Goal: Transaction & Acquisition: Purchase product/service

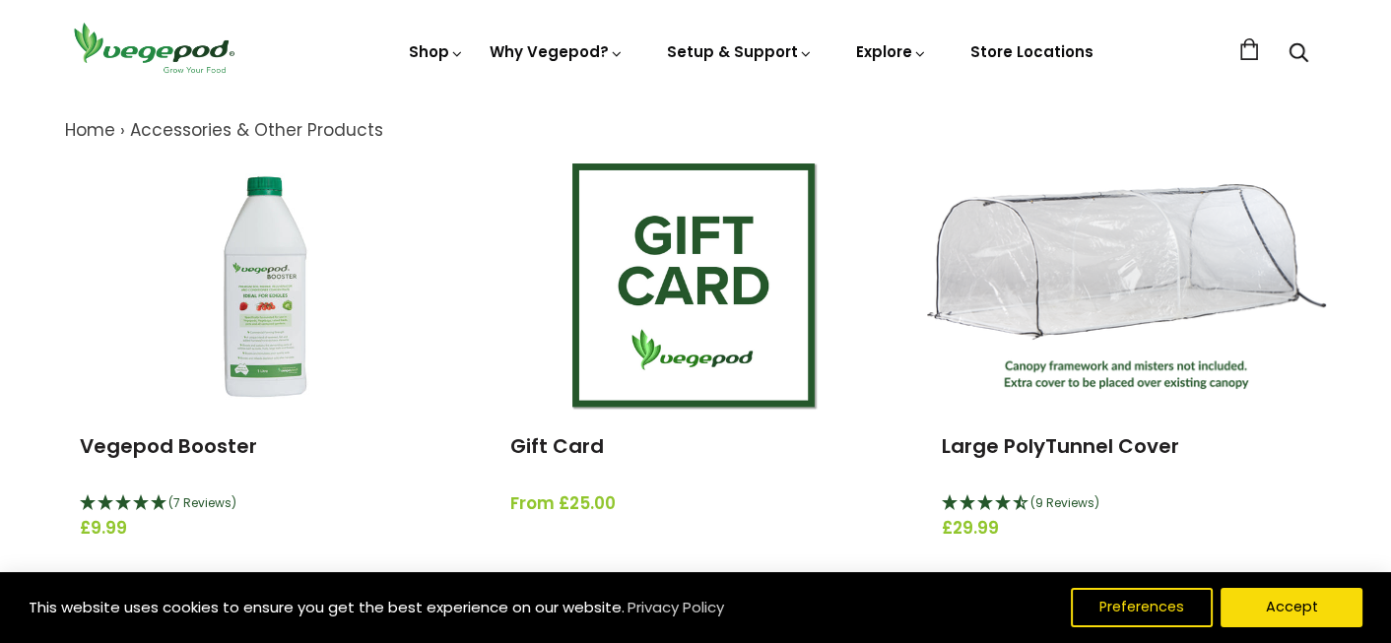
scroll to position [208, 0]
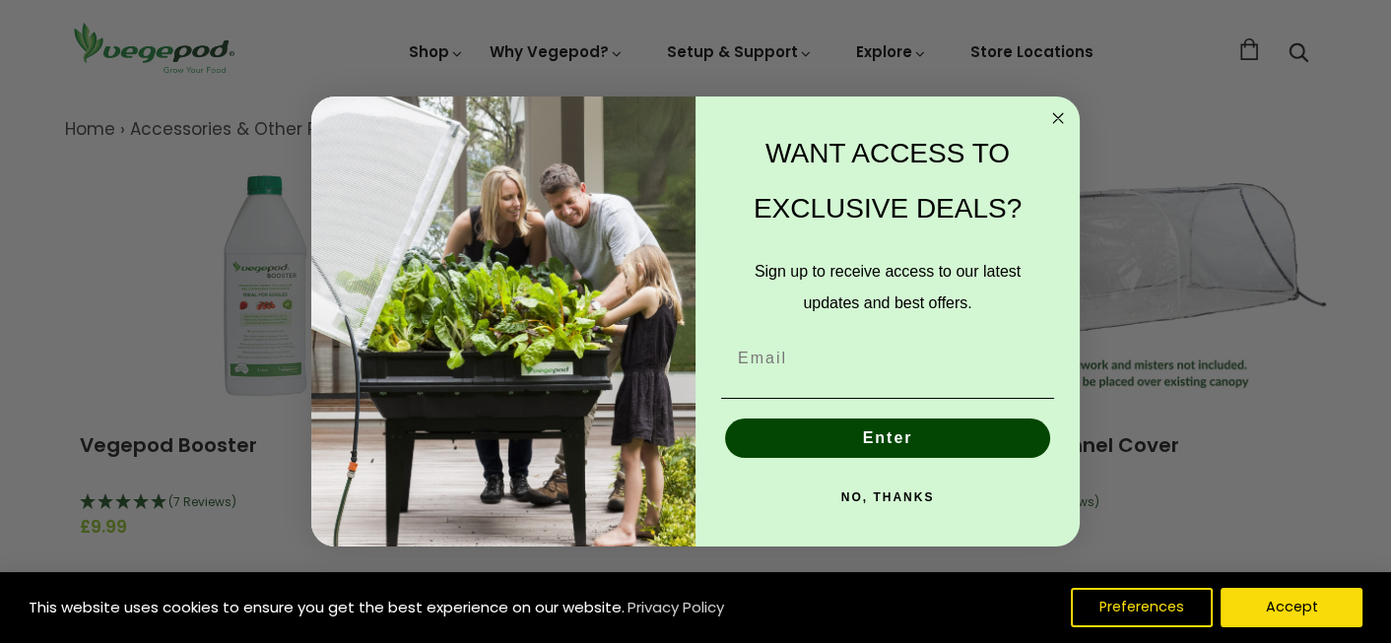
click at [1054, 119] on circle "Close dialog" at bounding box center [1058, 118] width 23 height 23
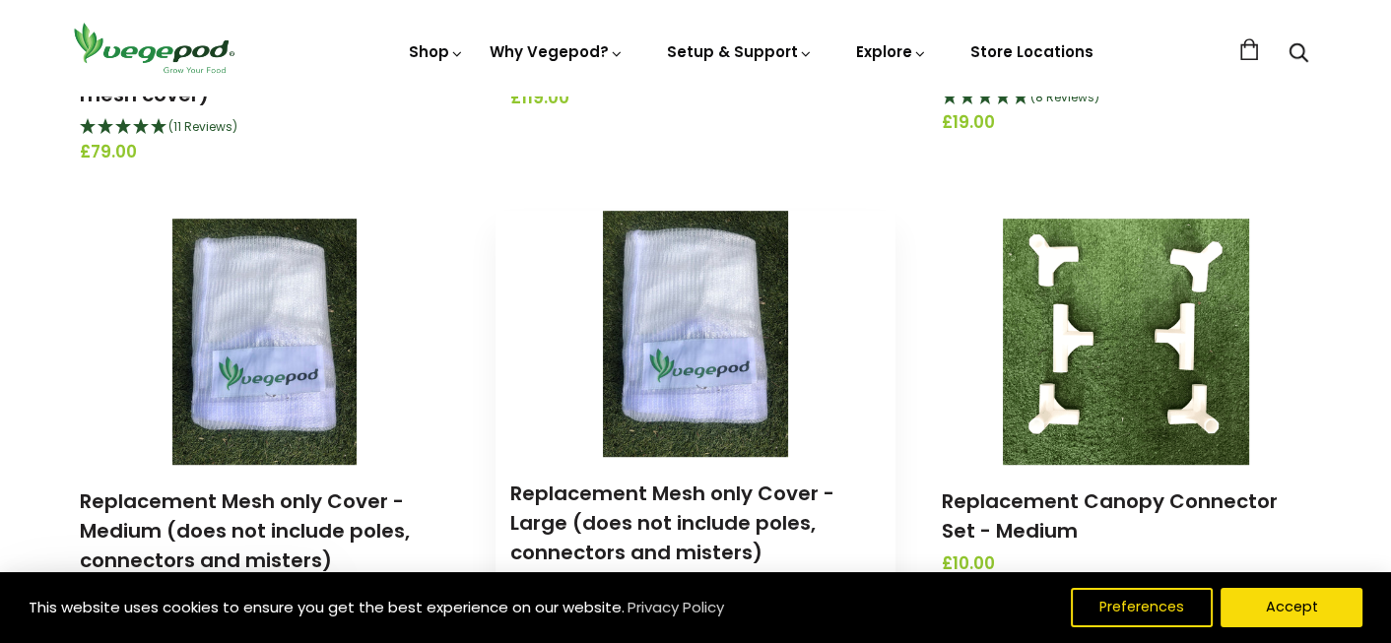
scroll to position [1555, 0]
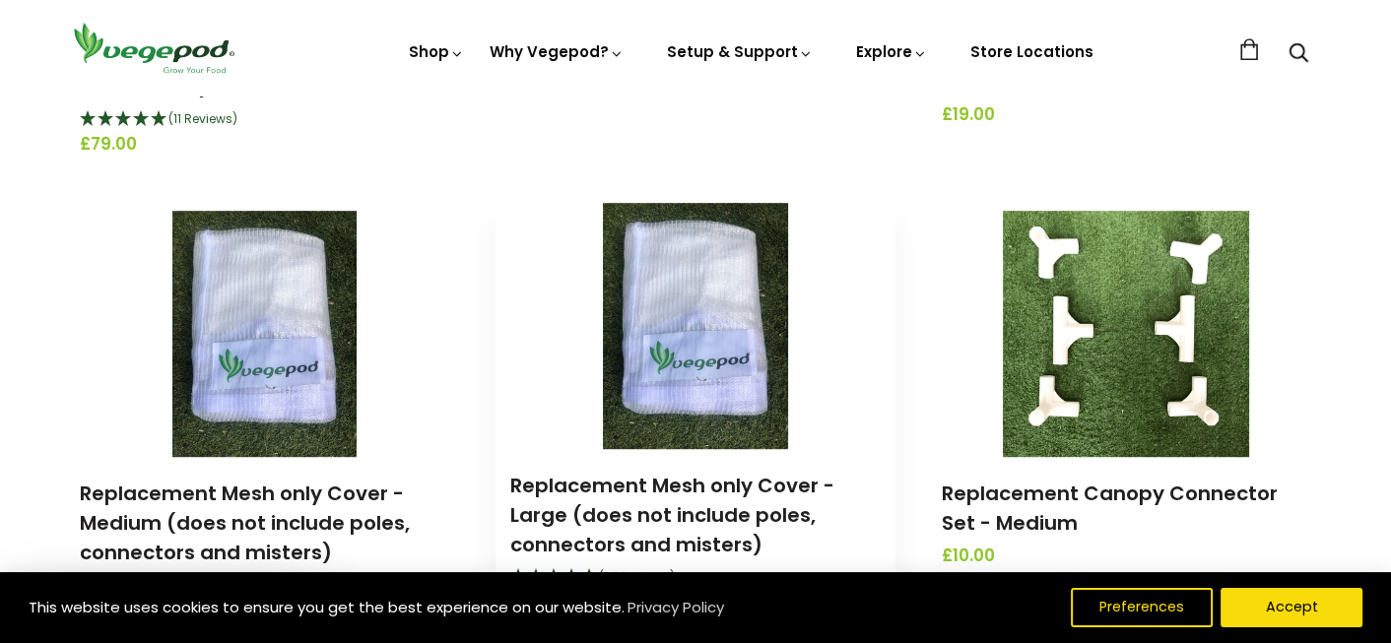
click at [695, 325] on img at bounding box center [695, 326] width 185 height 246
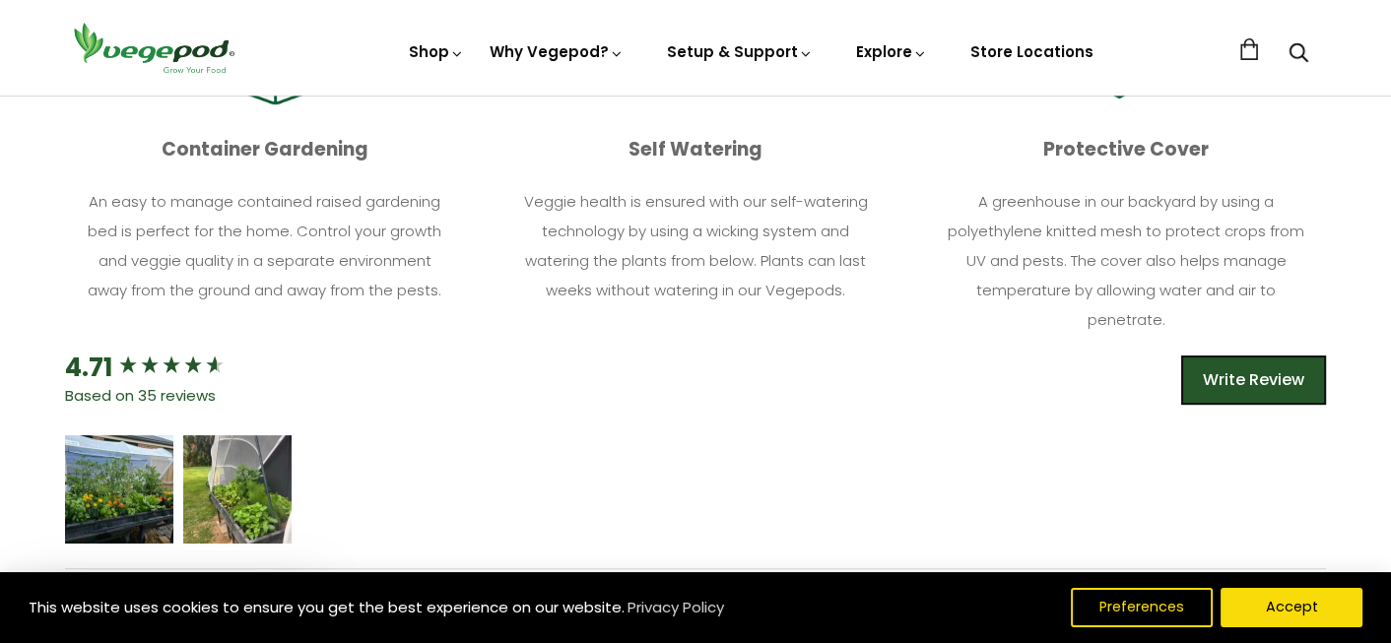
scroll to position [698, 0]
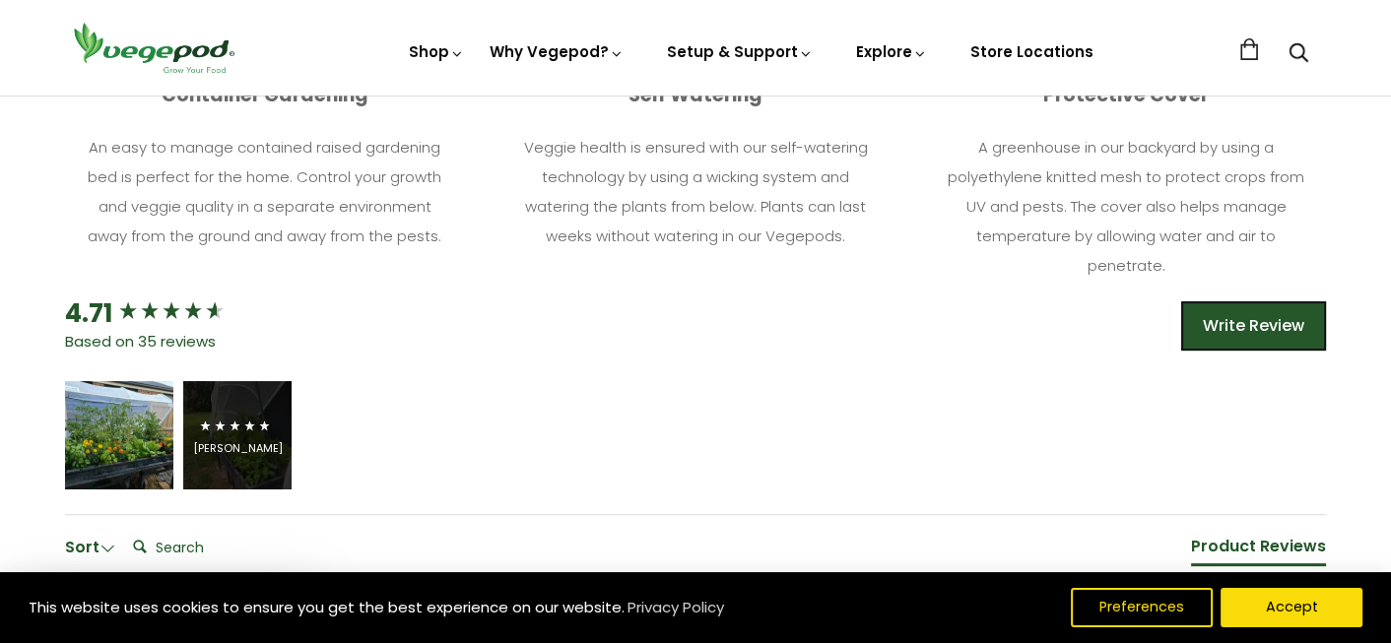
click at [228, 421] on icon "5 star rating" at bounding box center [234, 426] width 13 height 13
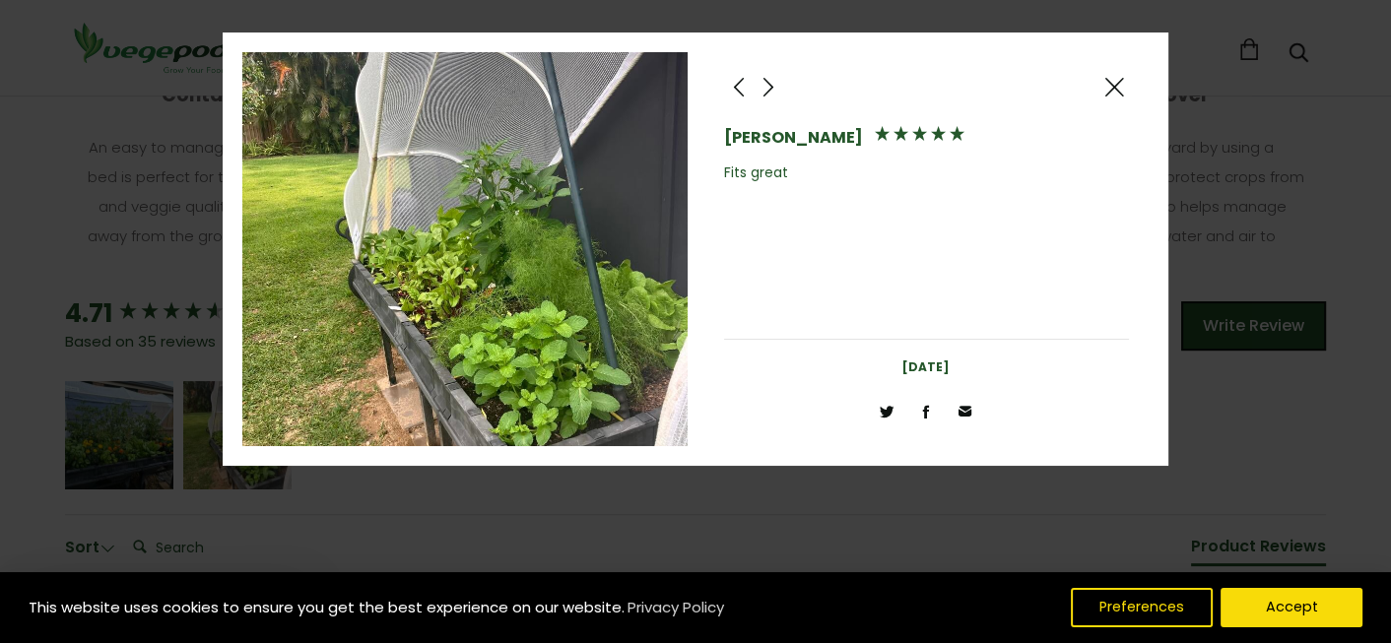
click at [1115, 80] on span at bounding box center [1114, 87] width 24 height 25
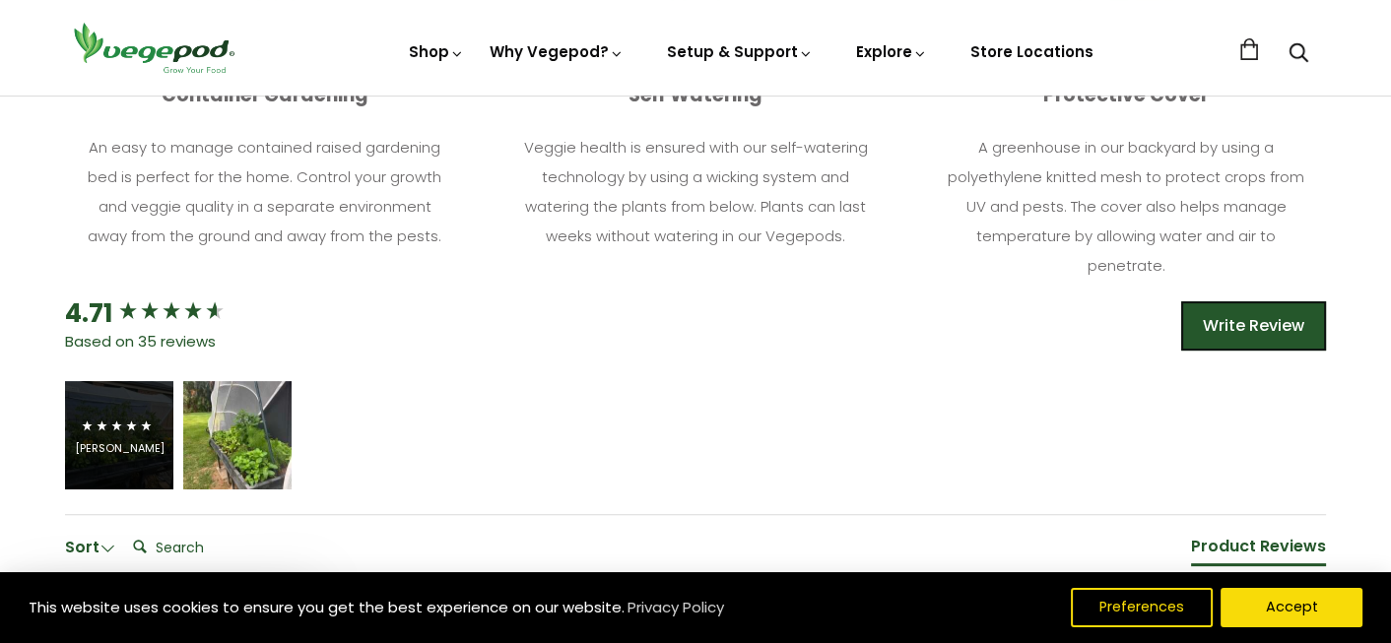
click at [100, 428] on icon "5 star rating" at bounding box center [102, 426] width 13 height 13
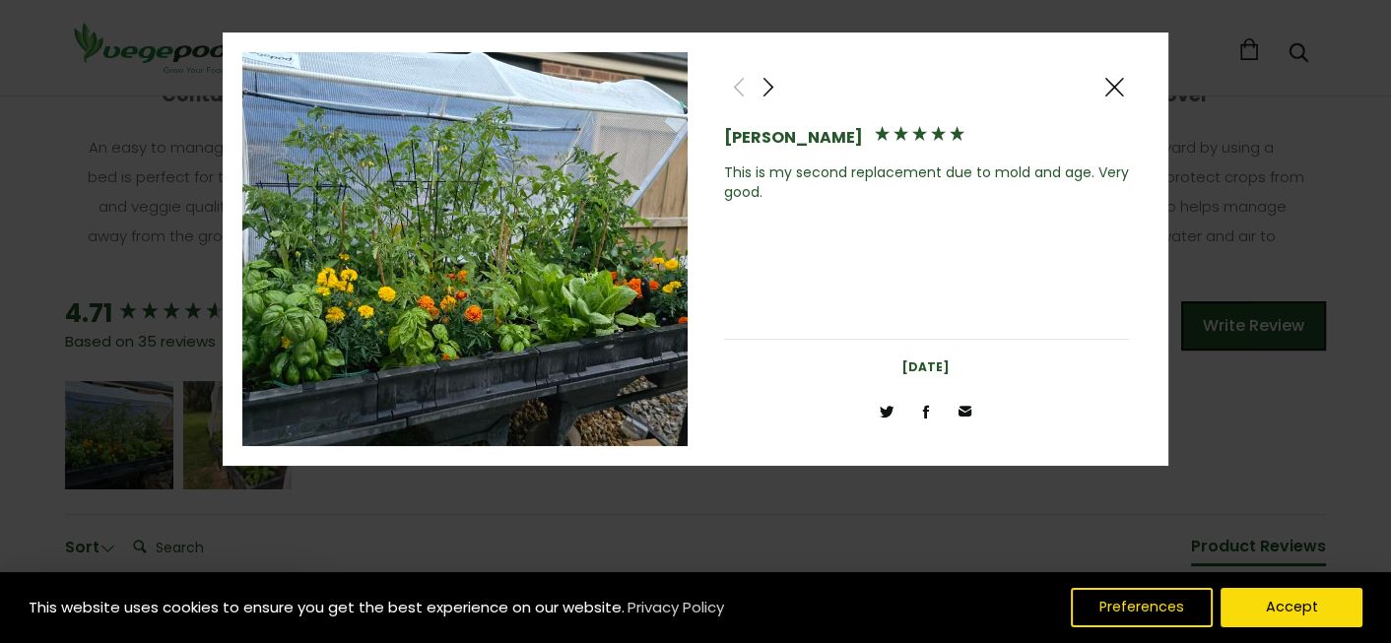
click at [1111, 83] on span at bounding box center [1114, 87] width 24 height 25
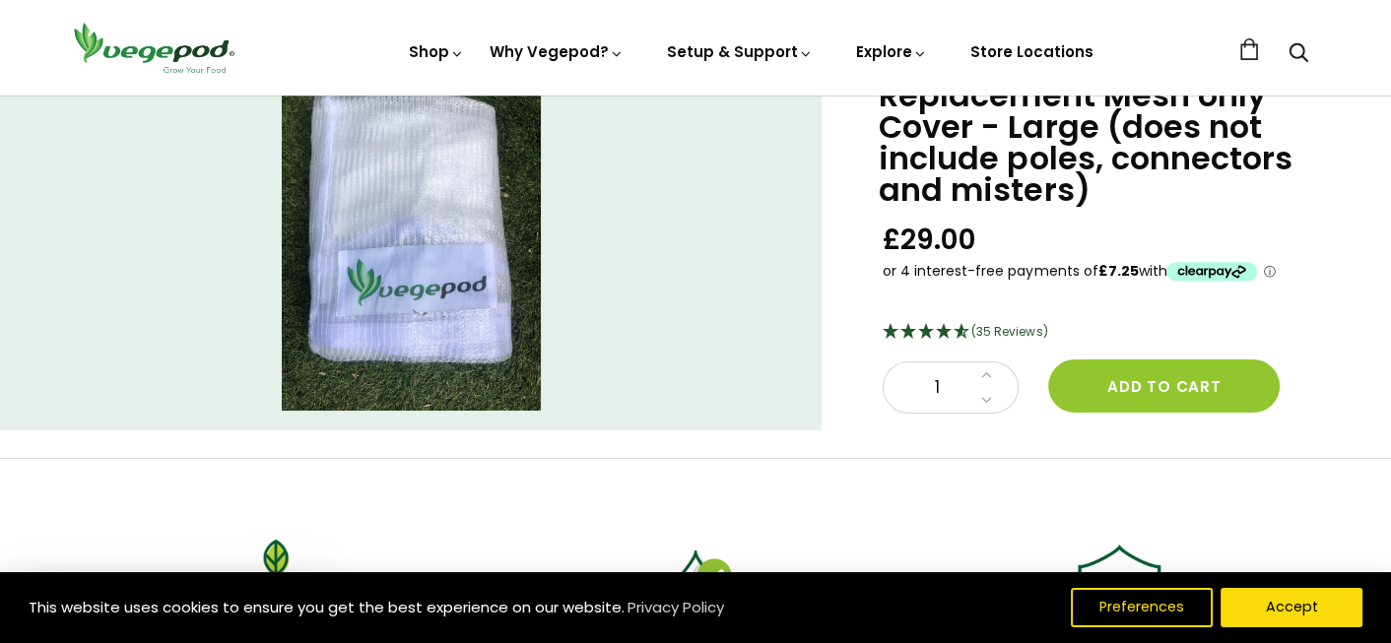
scroll to position [0, 0]
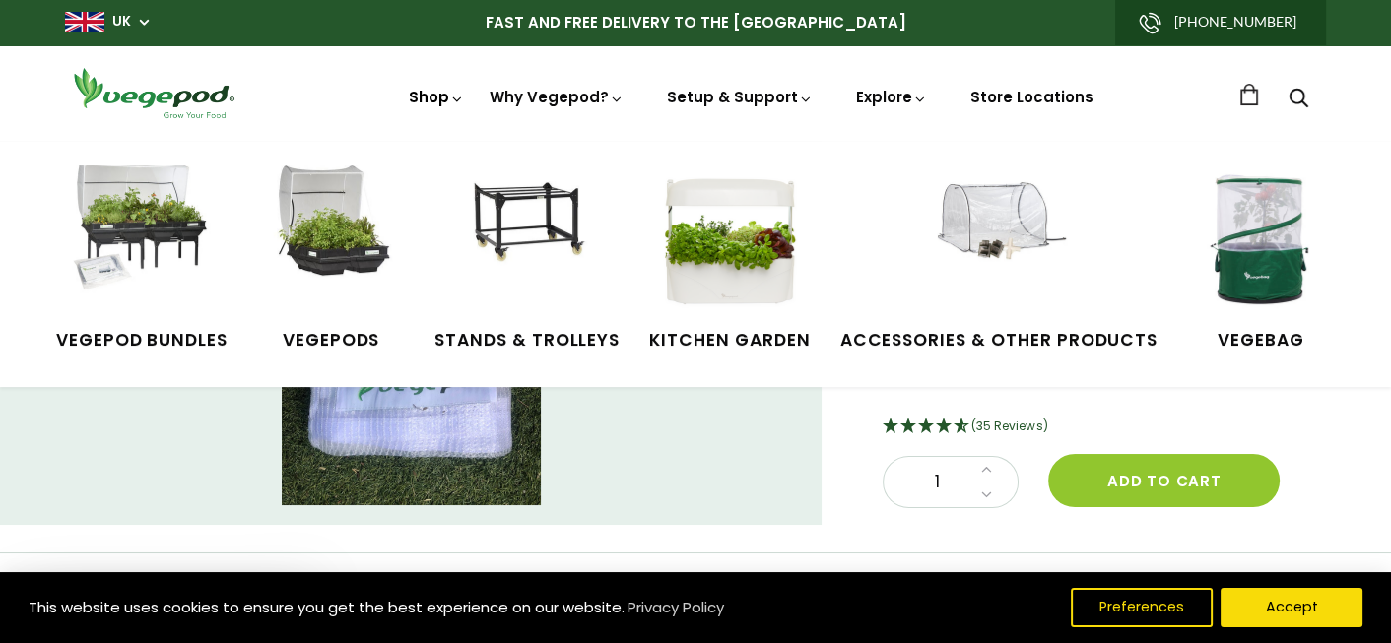
click at [425, 95] on link "Shop" at bounding box center [436, 125] width 55 height 76
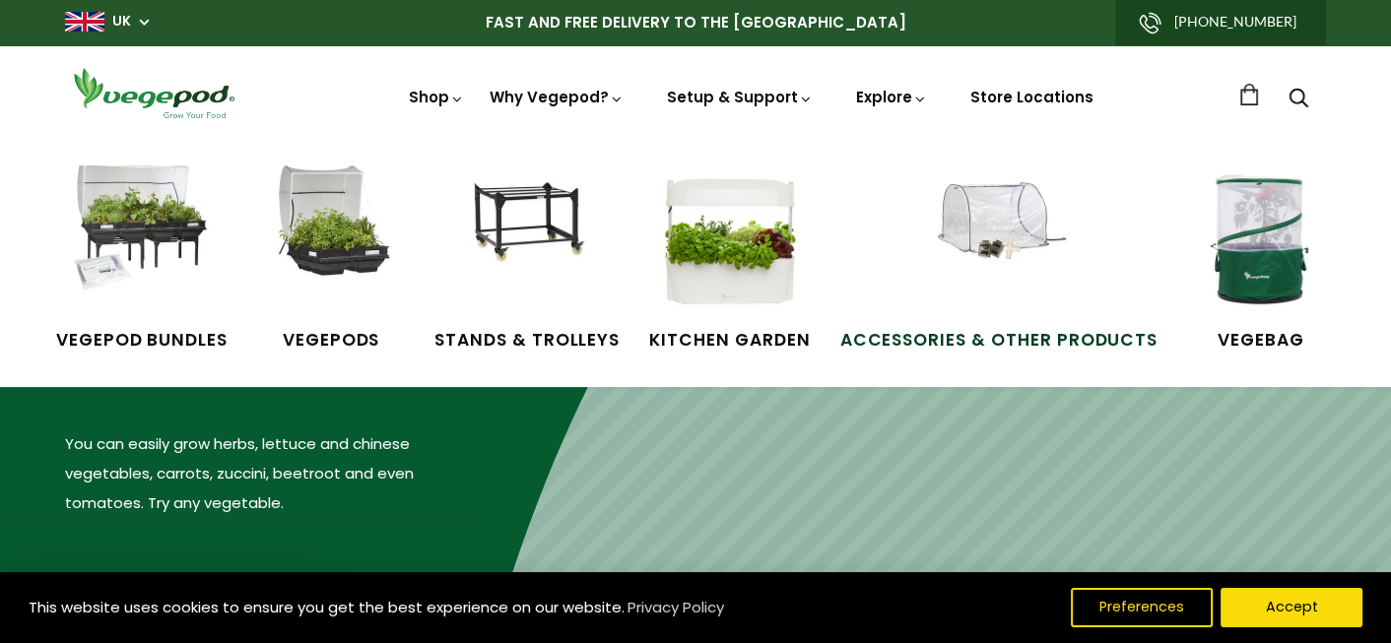
click at [993, 240] on img at bounding box center [999, 239] width 148 height 148
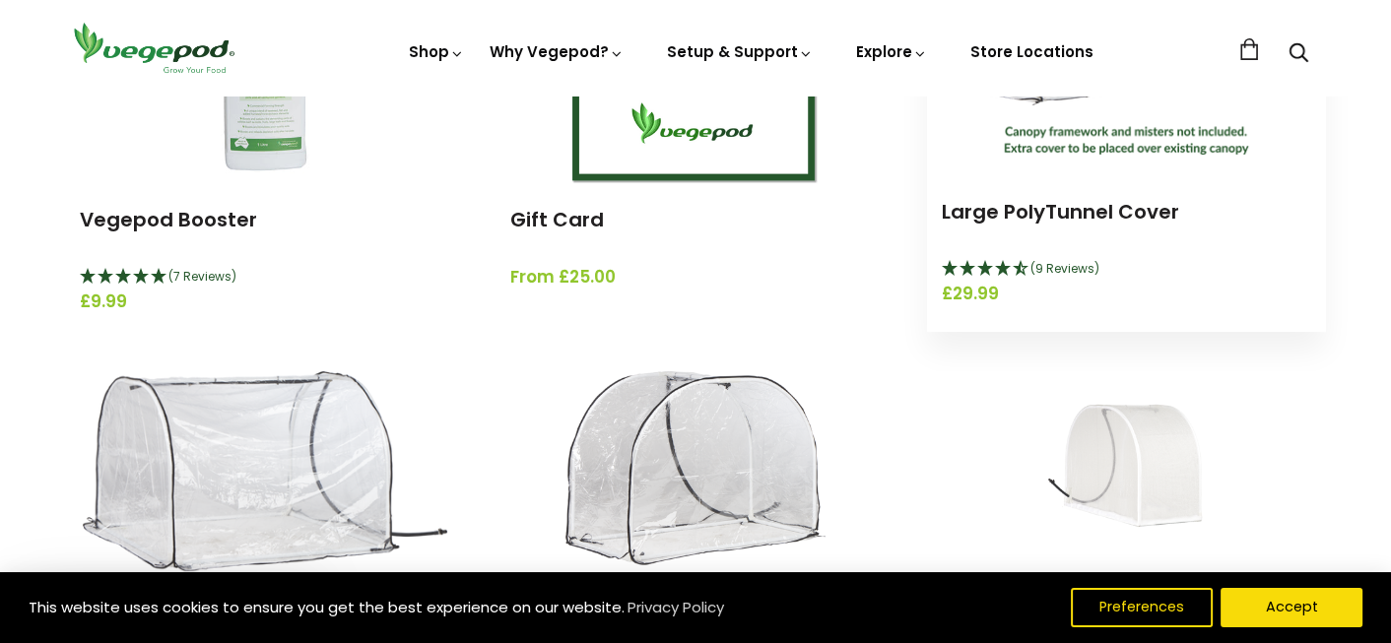
scroll to position [168, 0]
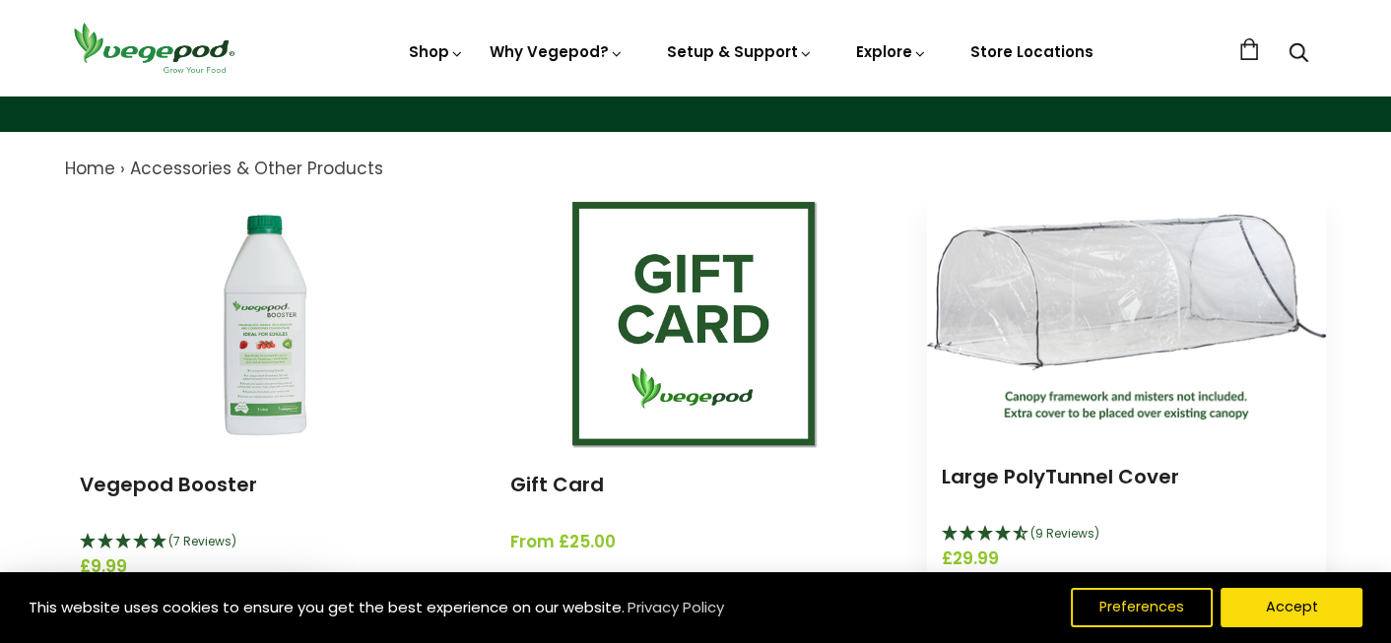
click at [1074, 351] on img at bounding box center [1126, 318] width 399 height 206
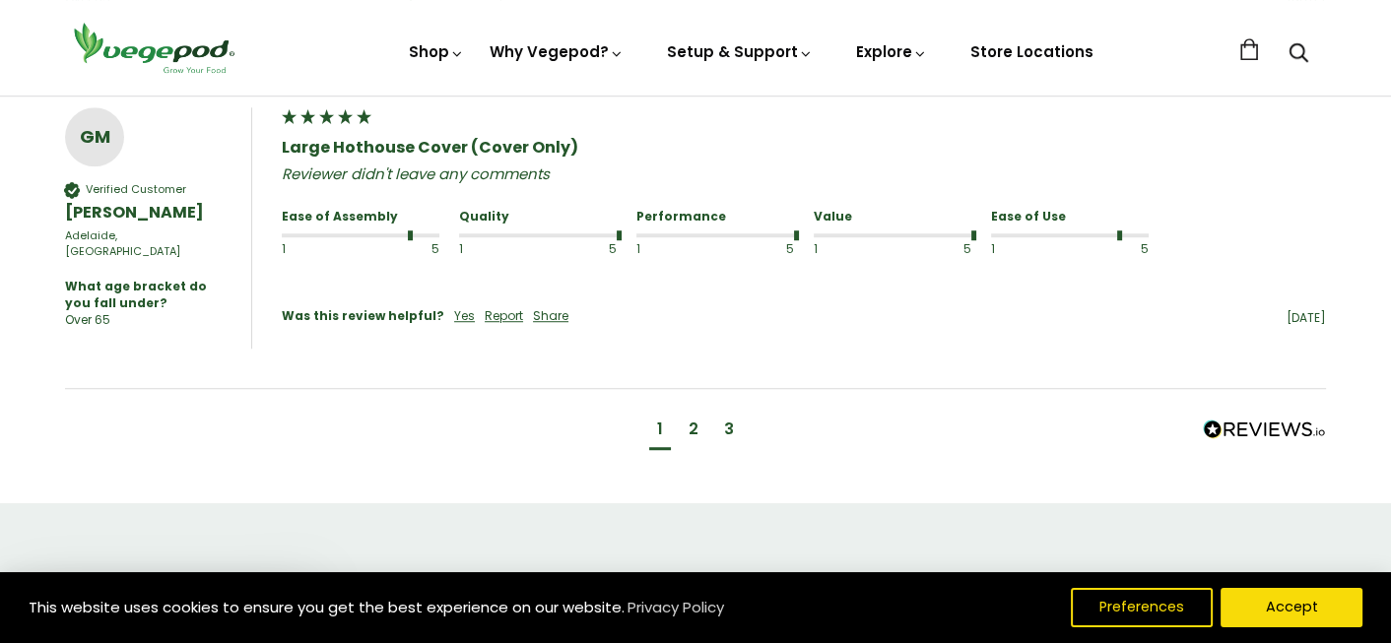
scroll to position [1766, 0]
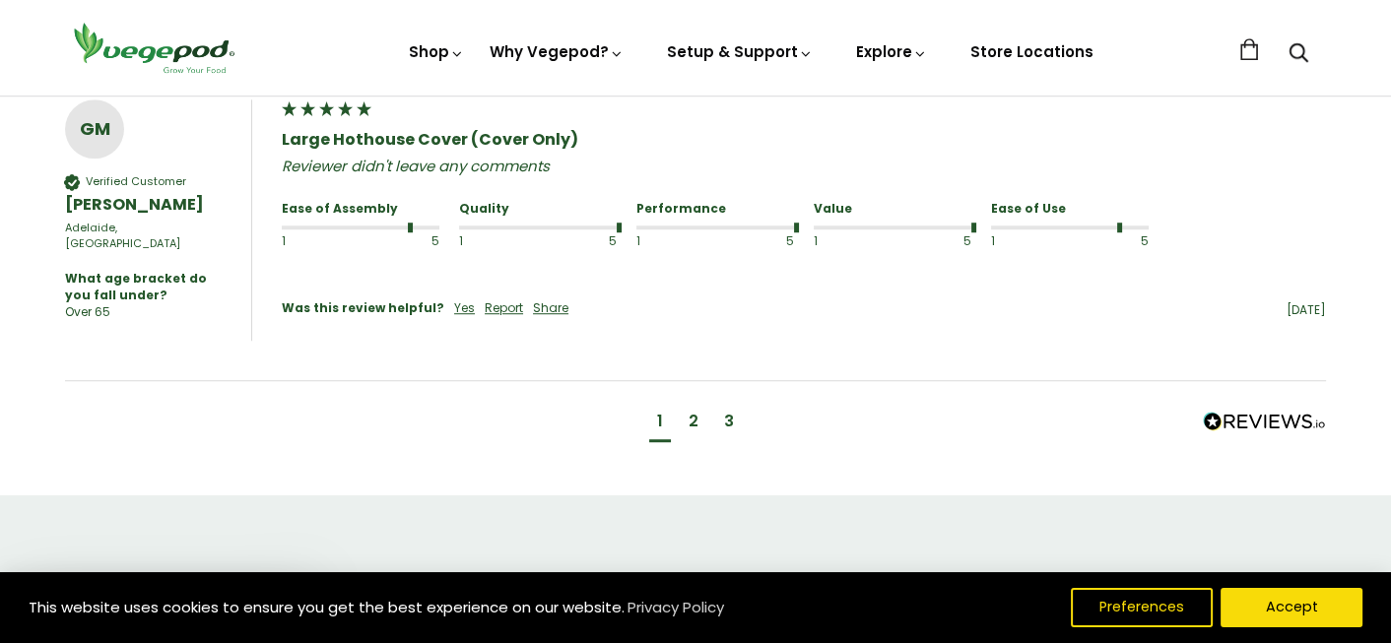
click at [690, 411] on div "2" at bounding box center [693, 422] width 10 height 22
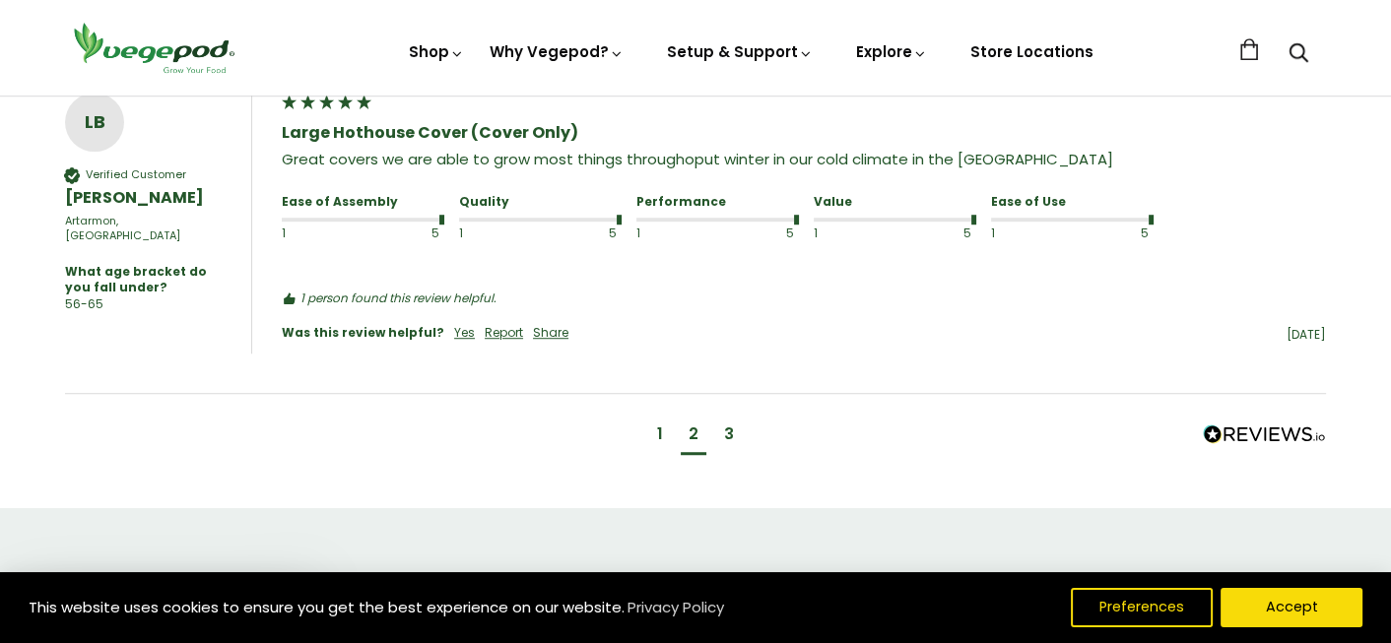
scroll to position [1764, 0]
click at [724, 421] on div "3" at bounding box center [729, 432] width 10 height 22
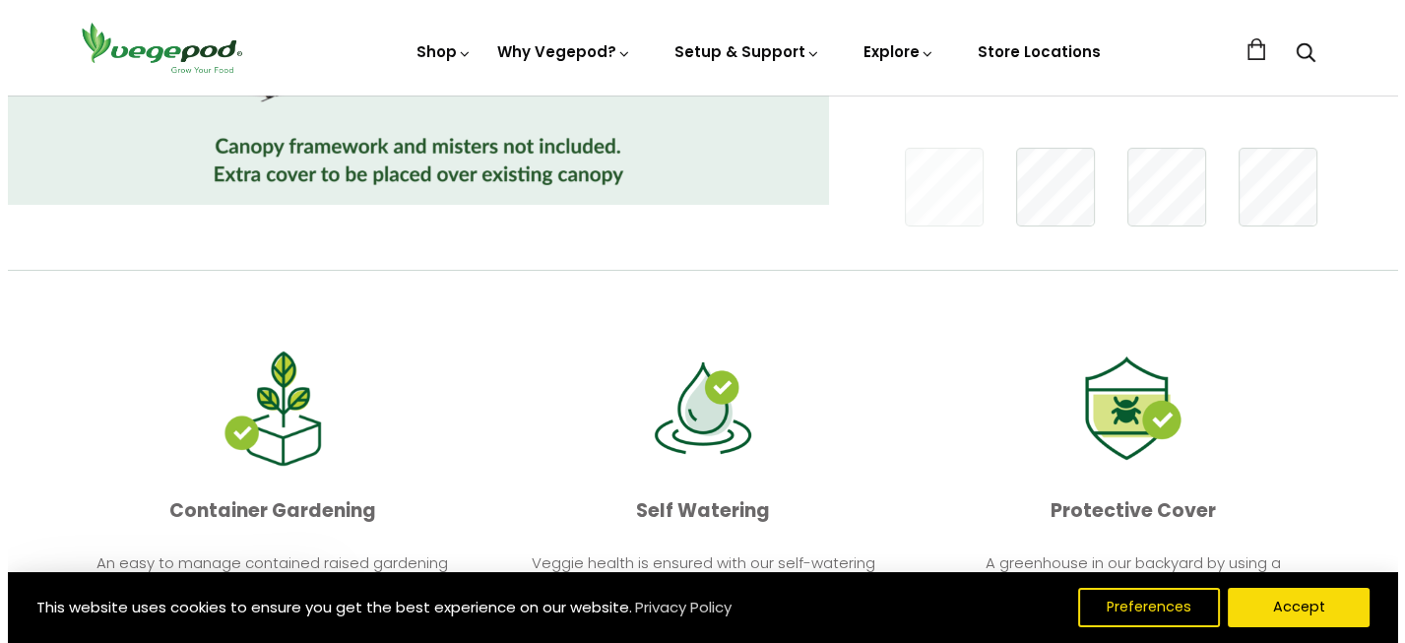
scroll to position [0, 0]
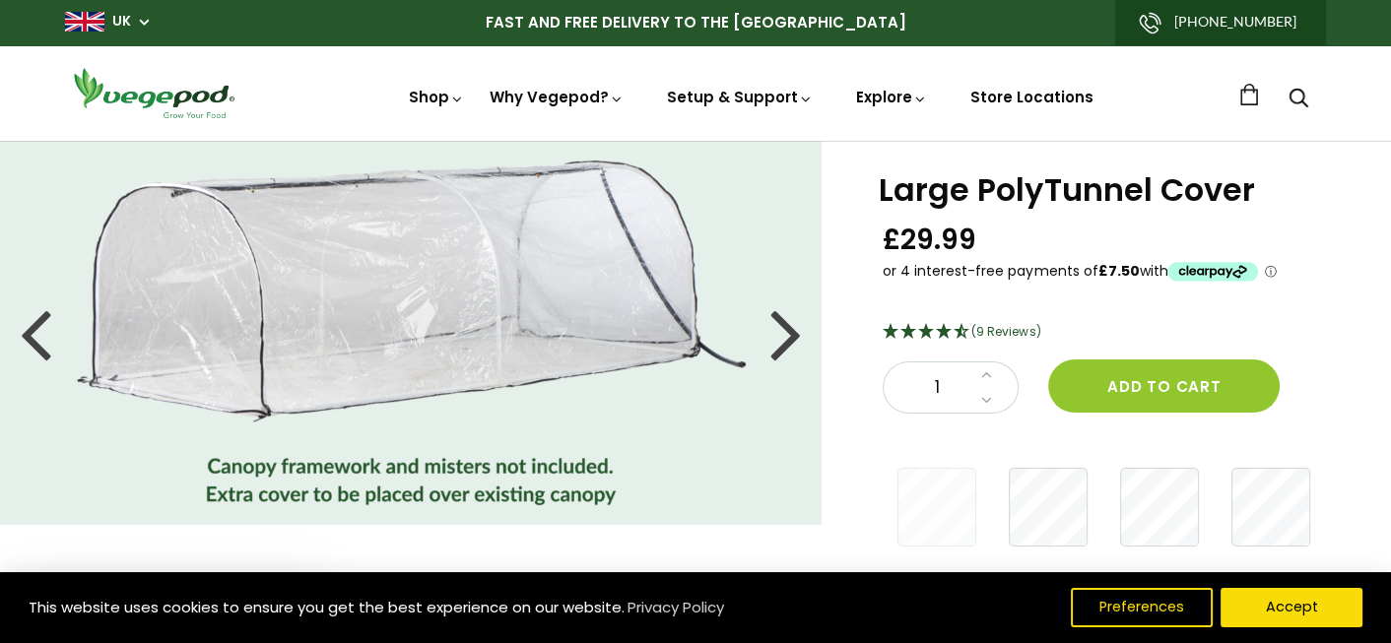
click at [787, 333] on div at bounding box center [786, 333] width 32 height 89
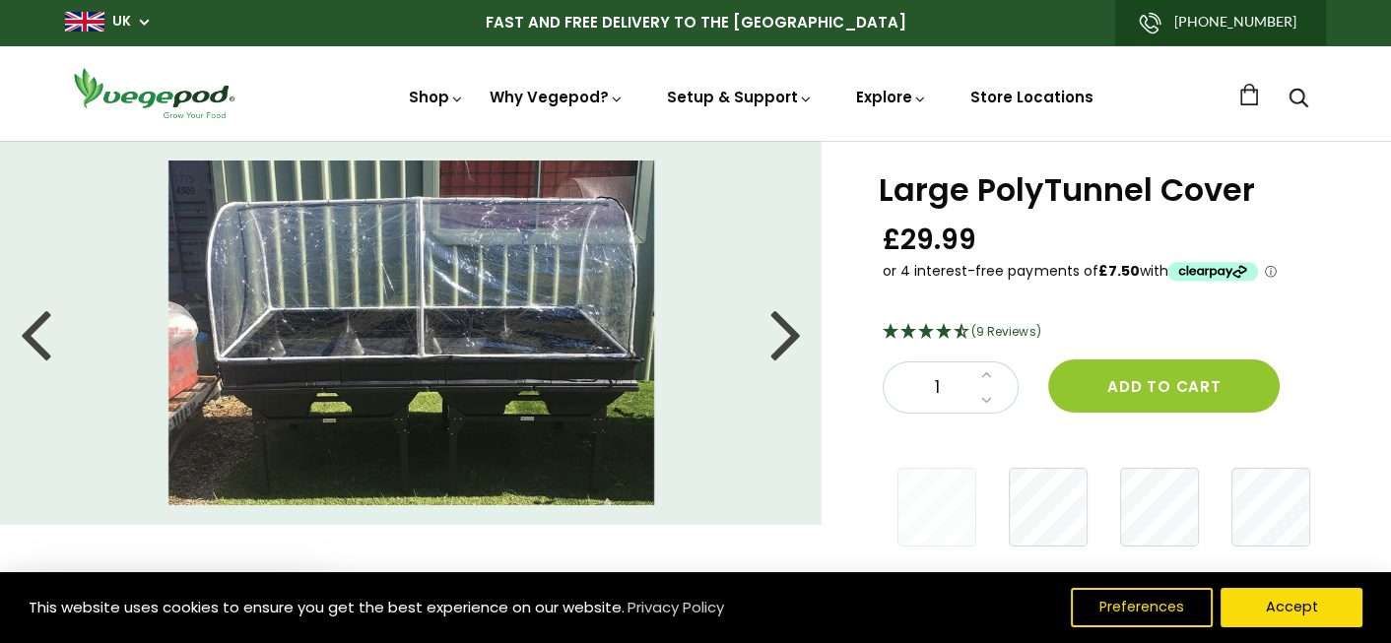
click at [787, 333] on div at bounding box center [786, 333] width 32 height 89
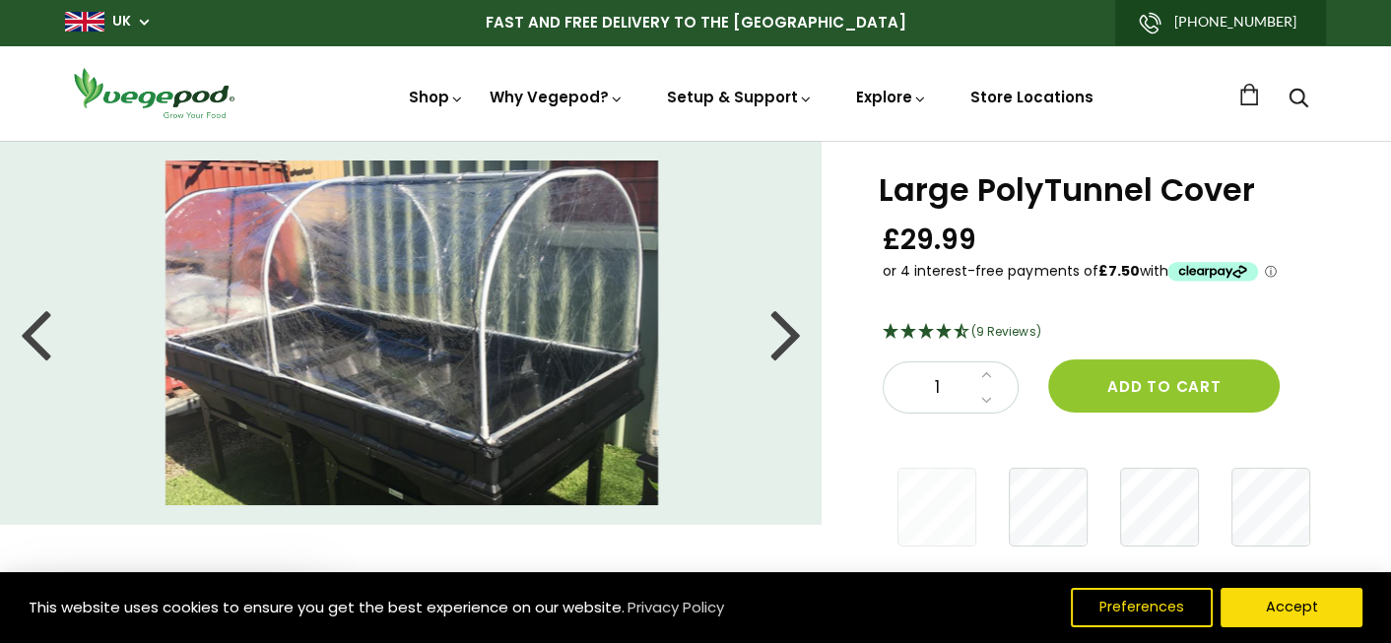
click at [787, 333] on div at bounding box center [786, 333] width 32 height 89
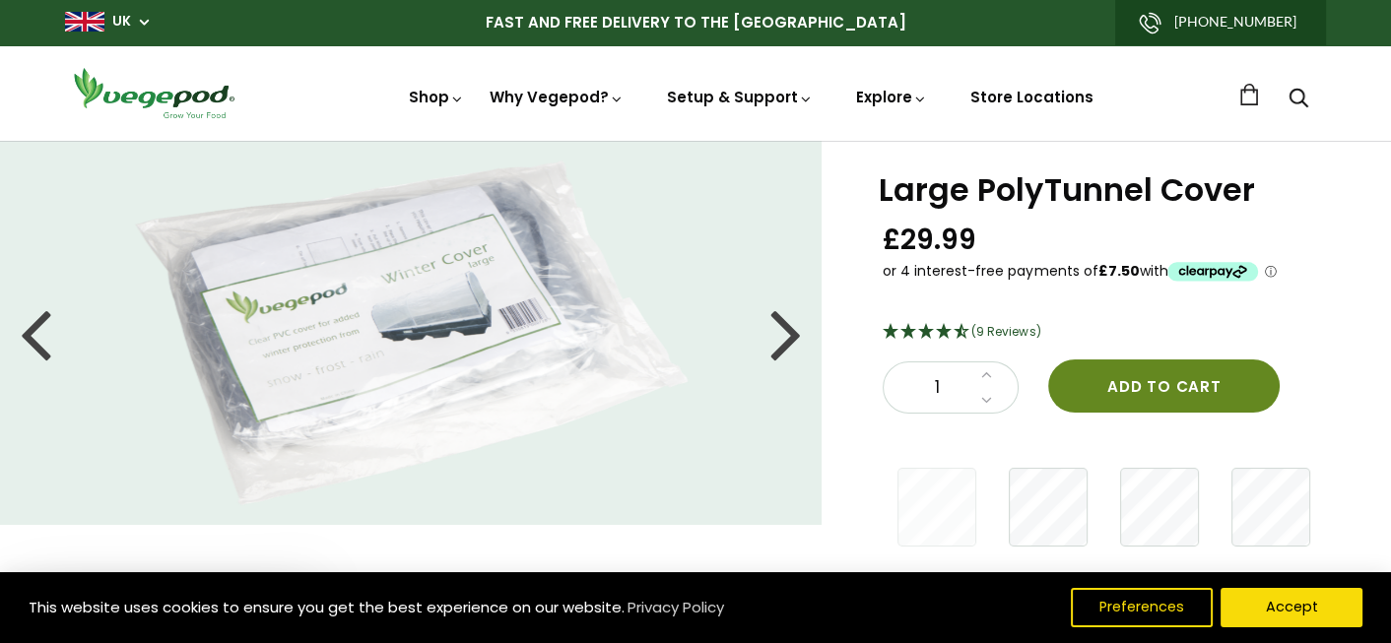
click at [1137, 379] on button "Add to cart" at bounding box center [1163, 385] width 231 height 53
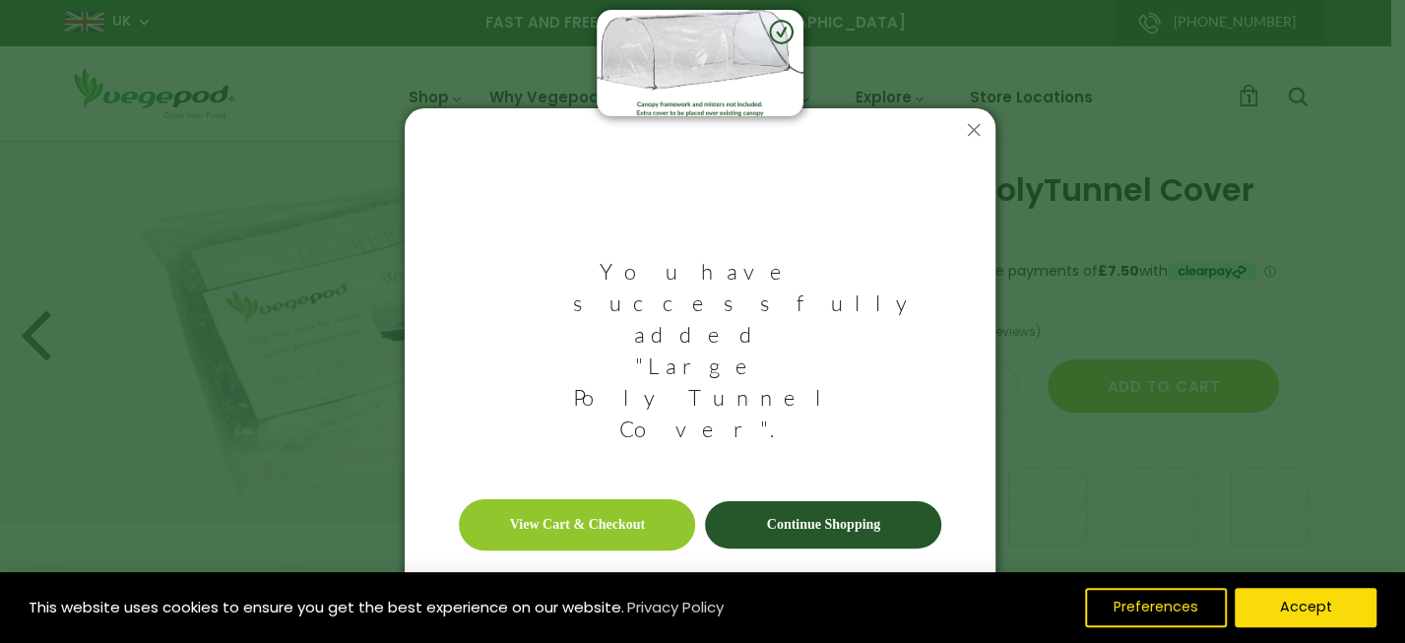
click at [829, 501] on link "Continue Shopping" at bounding box center [823, 524] width 236 height 47
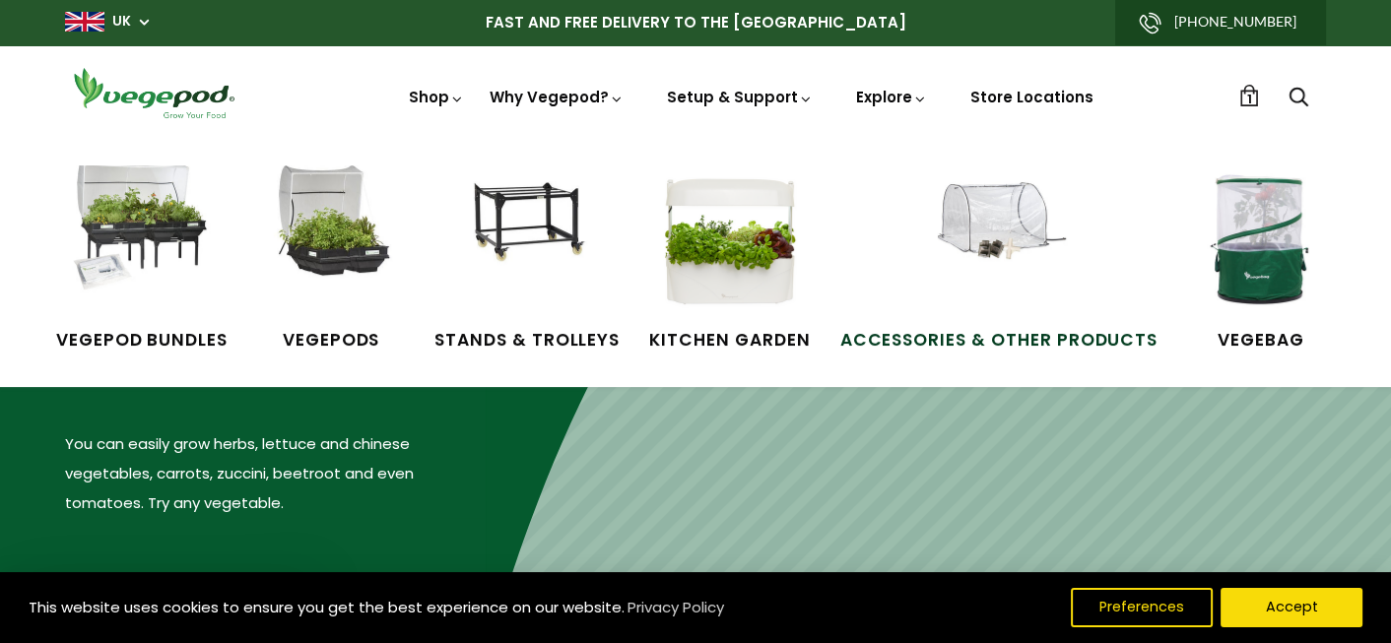
click at [1007, 232] on img at bounding box center [999, 239] width 148 height 148
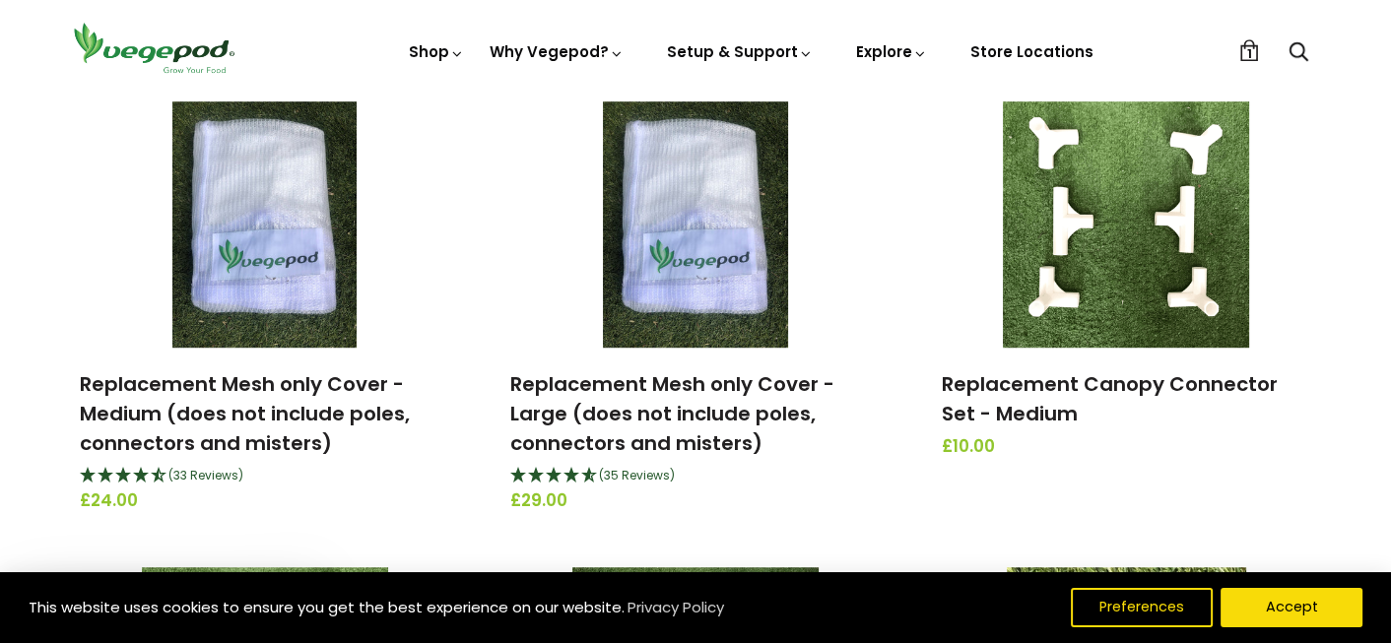
scroll to position [1665, 0]
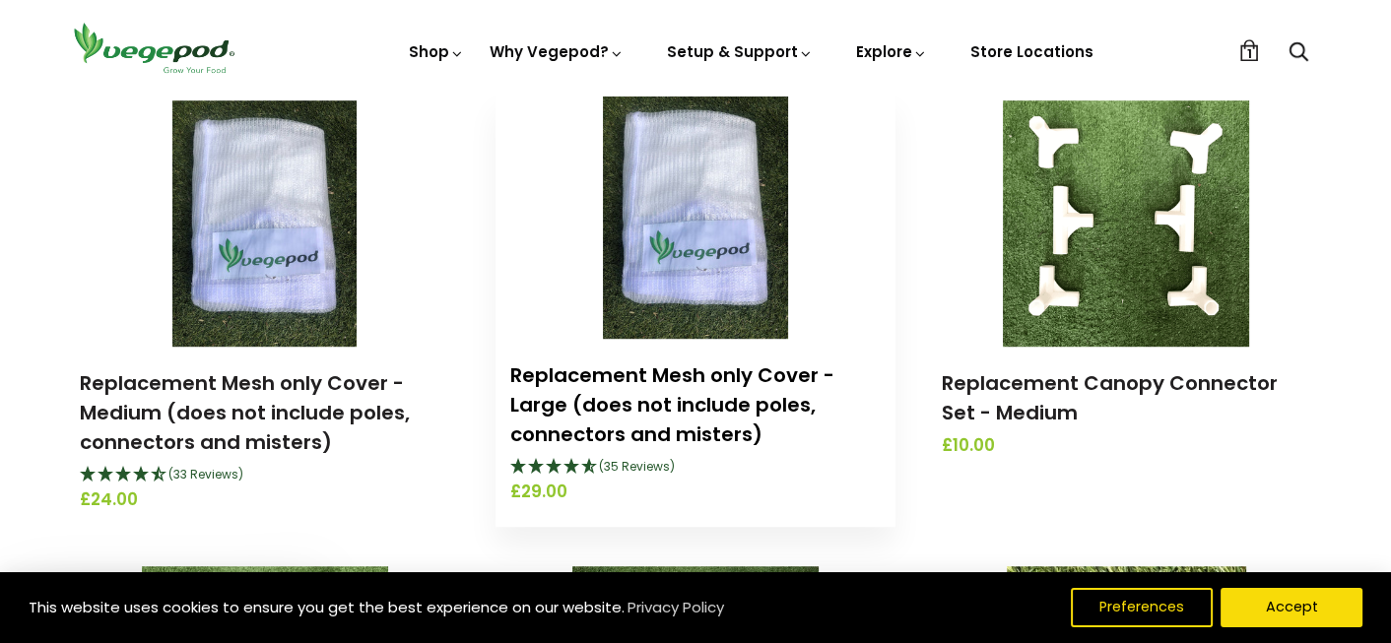
click at [691, 404] on link "Replacement Mesh only Cover - Large (does not include poles, connectors and mis…" at bounding box center [672, 404] width 324 height 87
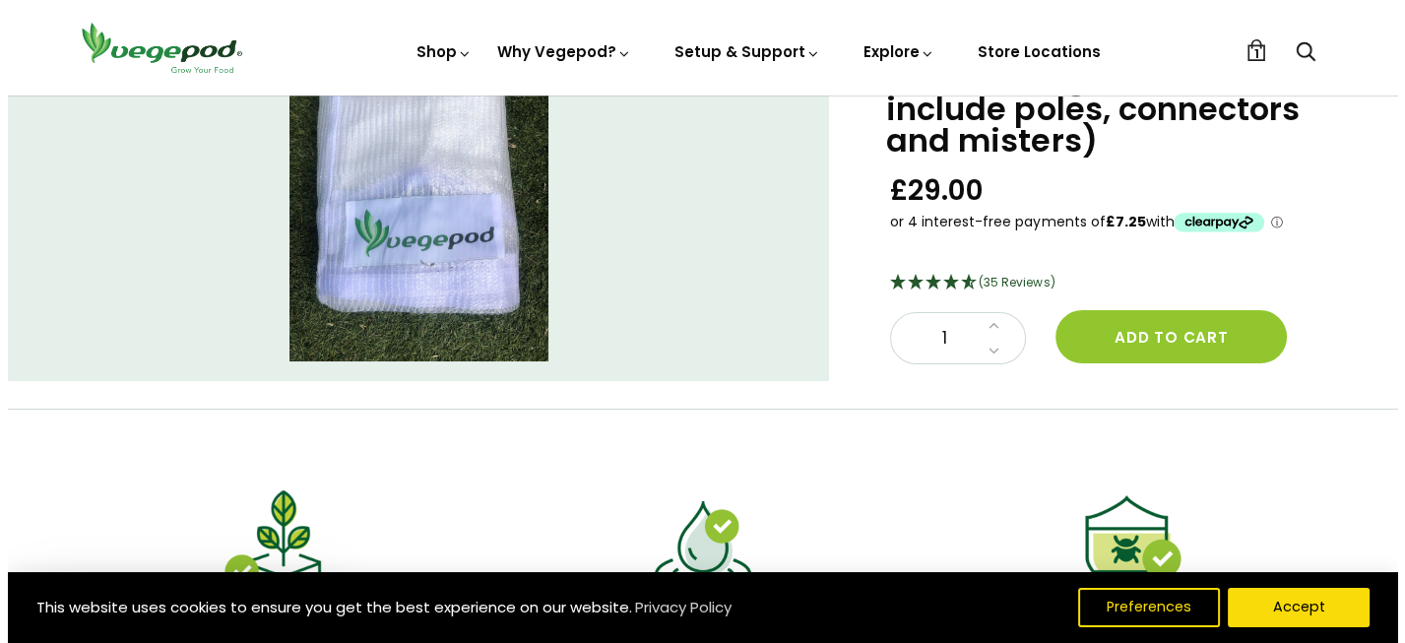
scroll to position [100, 0]
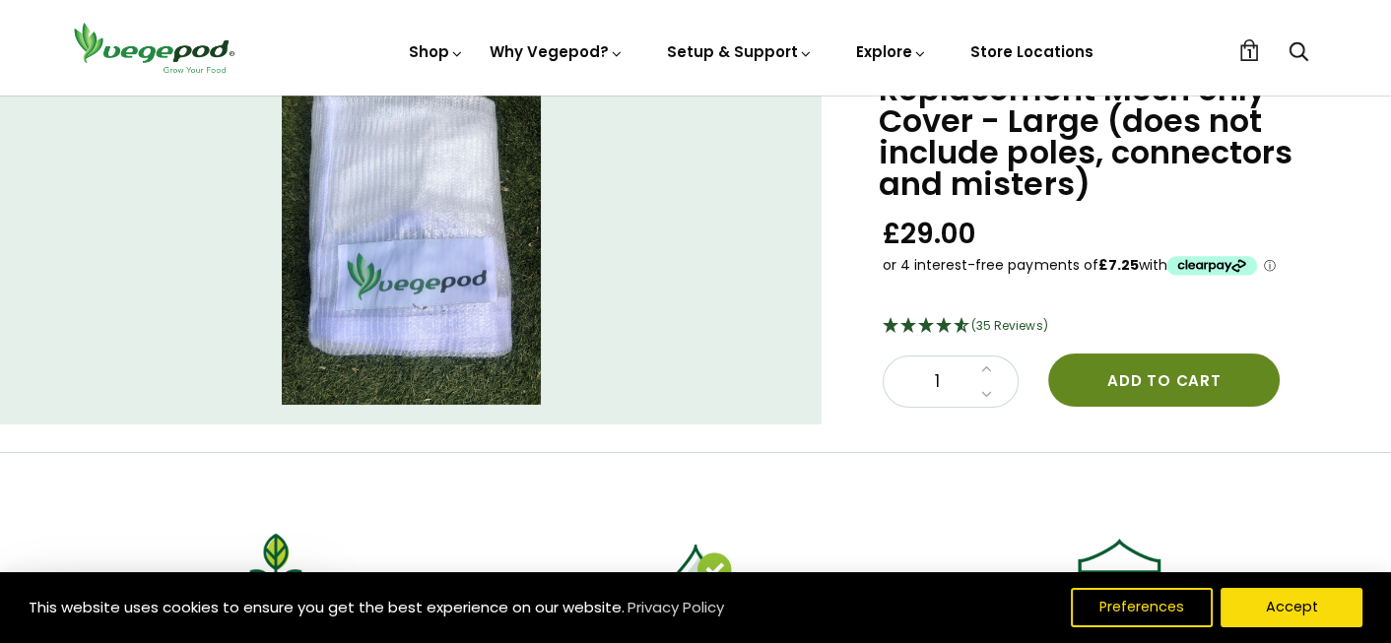
click at [1147, 385] on button "Add to cart" at bounding box center [1163, 380] width 231 height 53
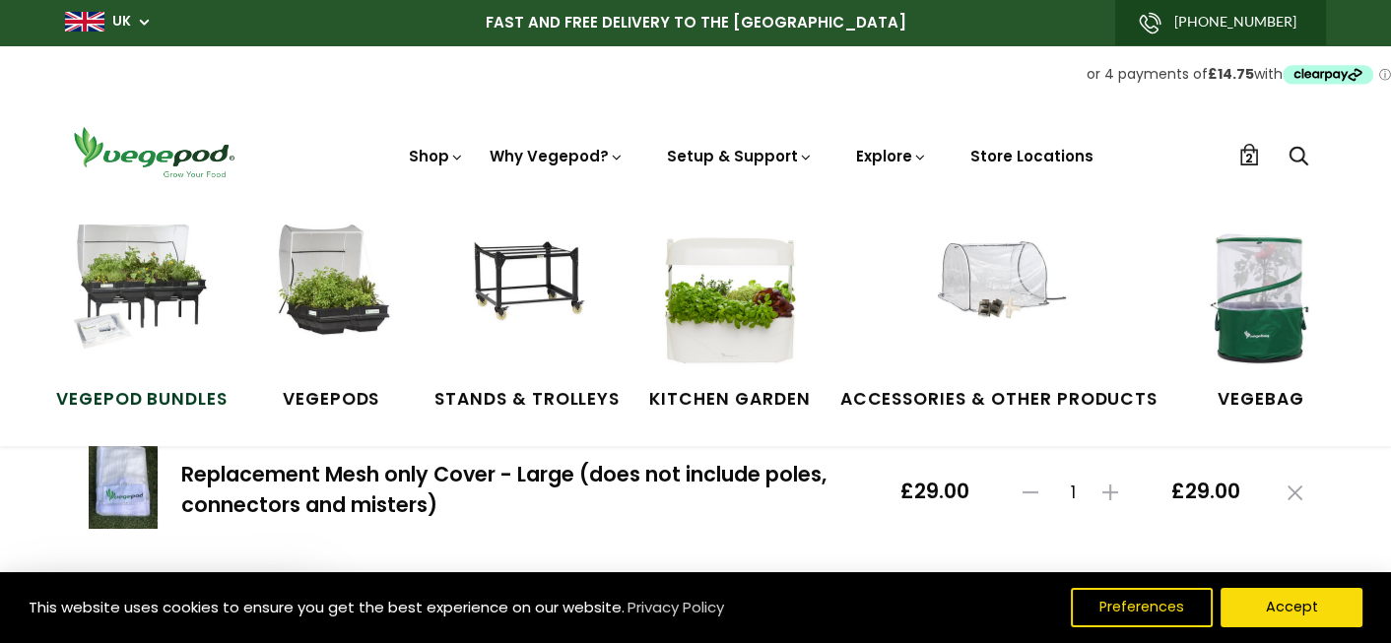
click at [123, 286] on img at bounding box center [142, 299] width 148 height 148
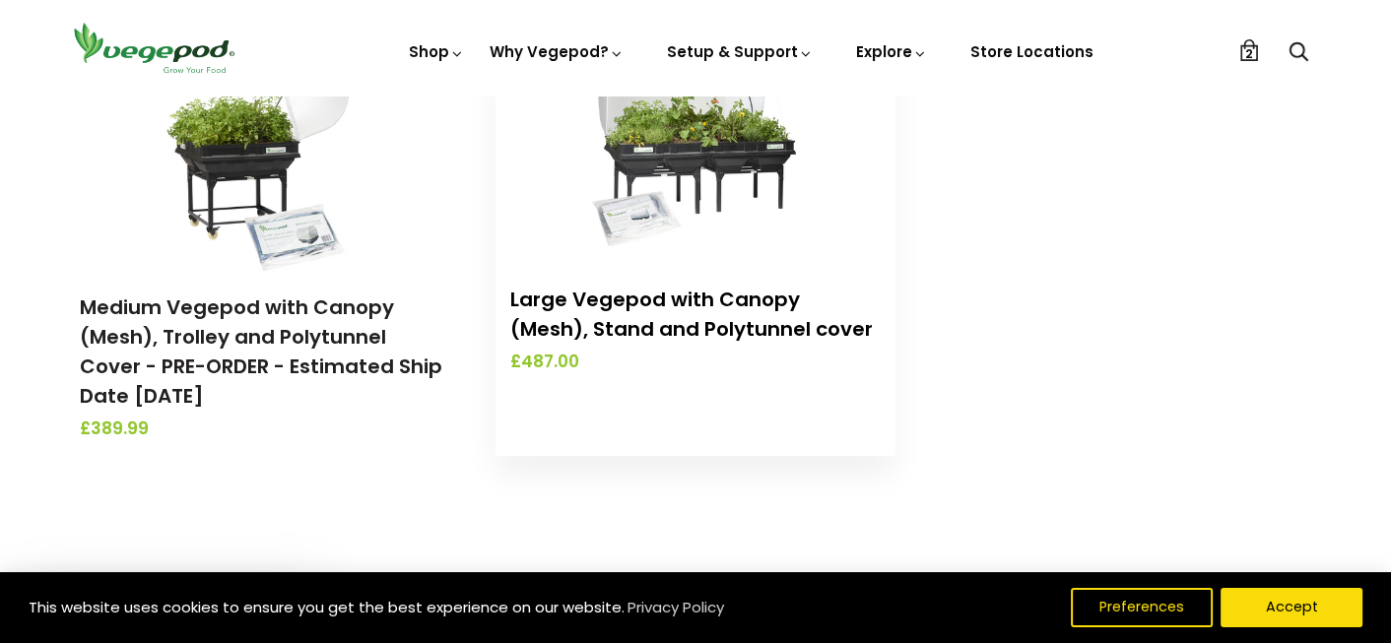
scroll to position [767, 0]
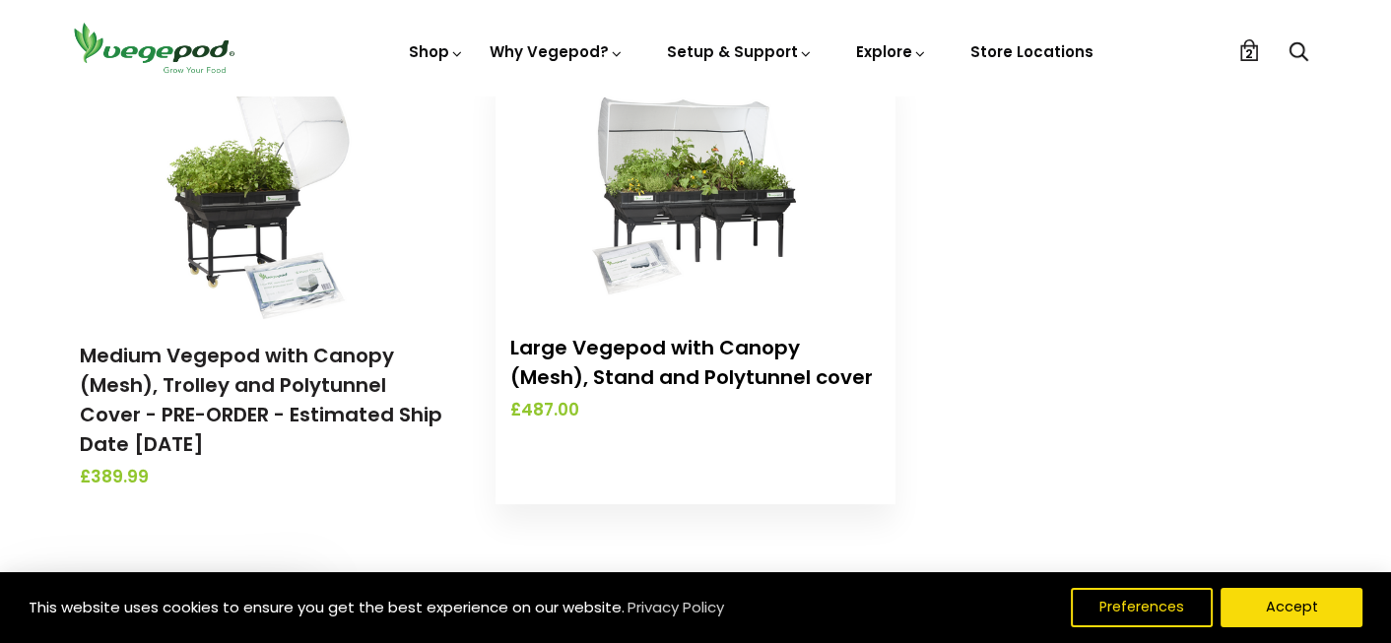
click at [667, 363] on link "Large Vegepod with Canopy (Mesh), Stand and Polytunnel cover" at bounding box center [691, 362] width 362 height 57
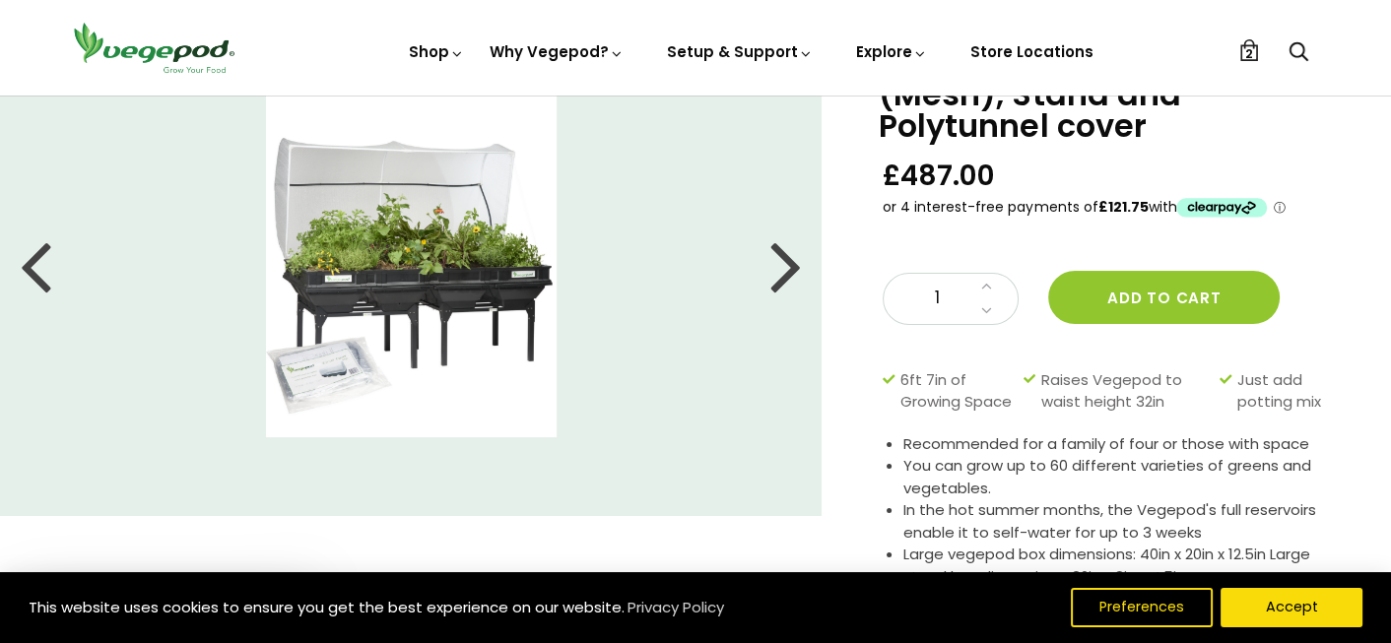
scroll to position [126, 0]
